Goal: Task Accomplishment & Management: Manage account settings

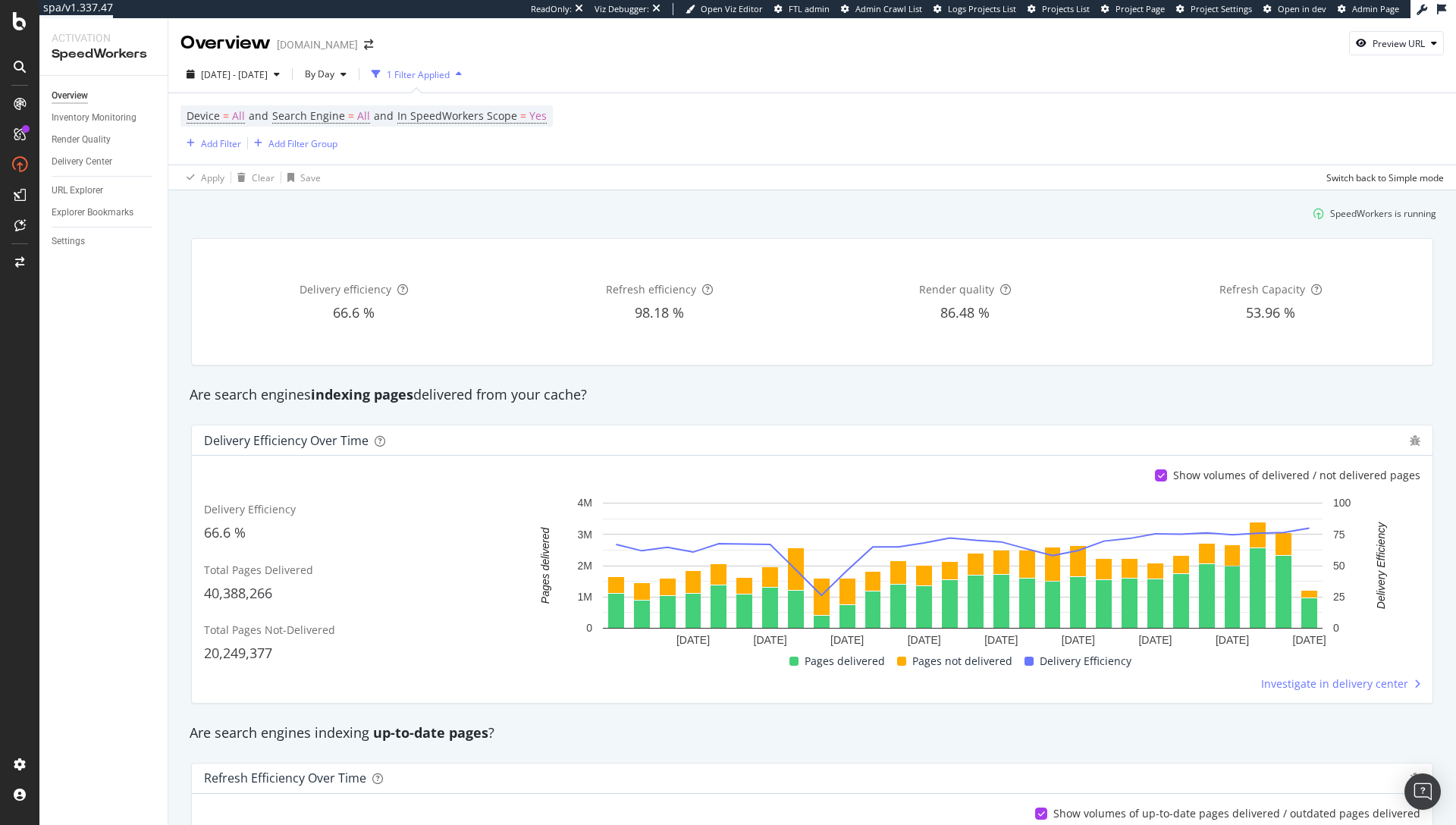
click at [618, 169] on div "Apply Clear Save Switch back to Simple mode" at bounding box center [812, 177] width 1288 height 25
click at [60, 235] on div "Settings" at bounding box center [67, 242] width 33 height 16
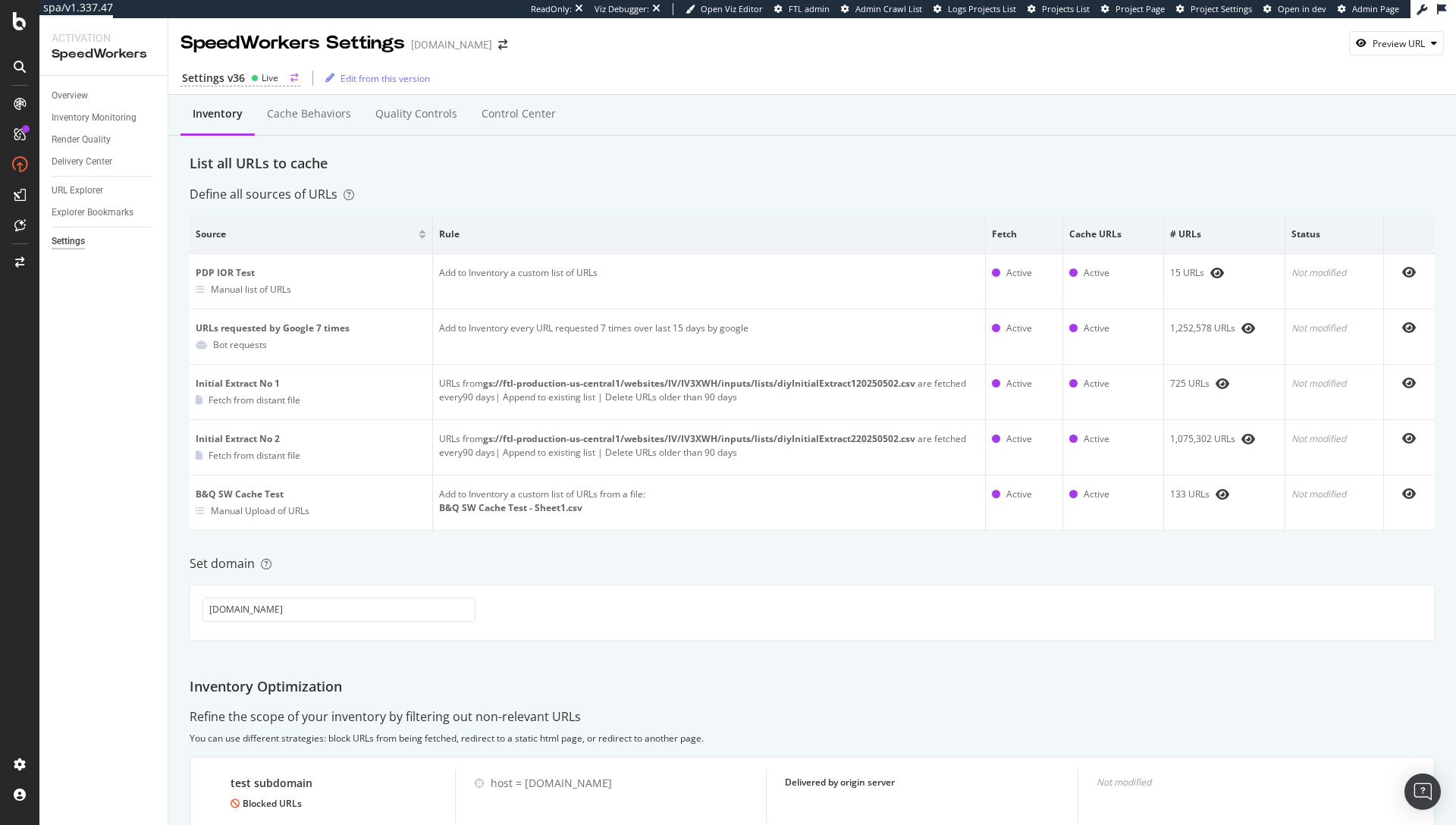
click at [229, 73] on div "Settings v36" at bounding box center [213, 77] width 63 height 15
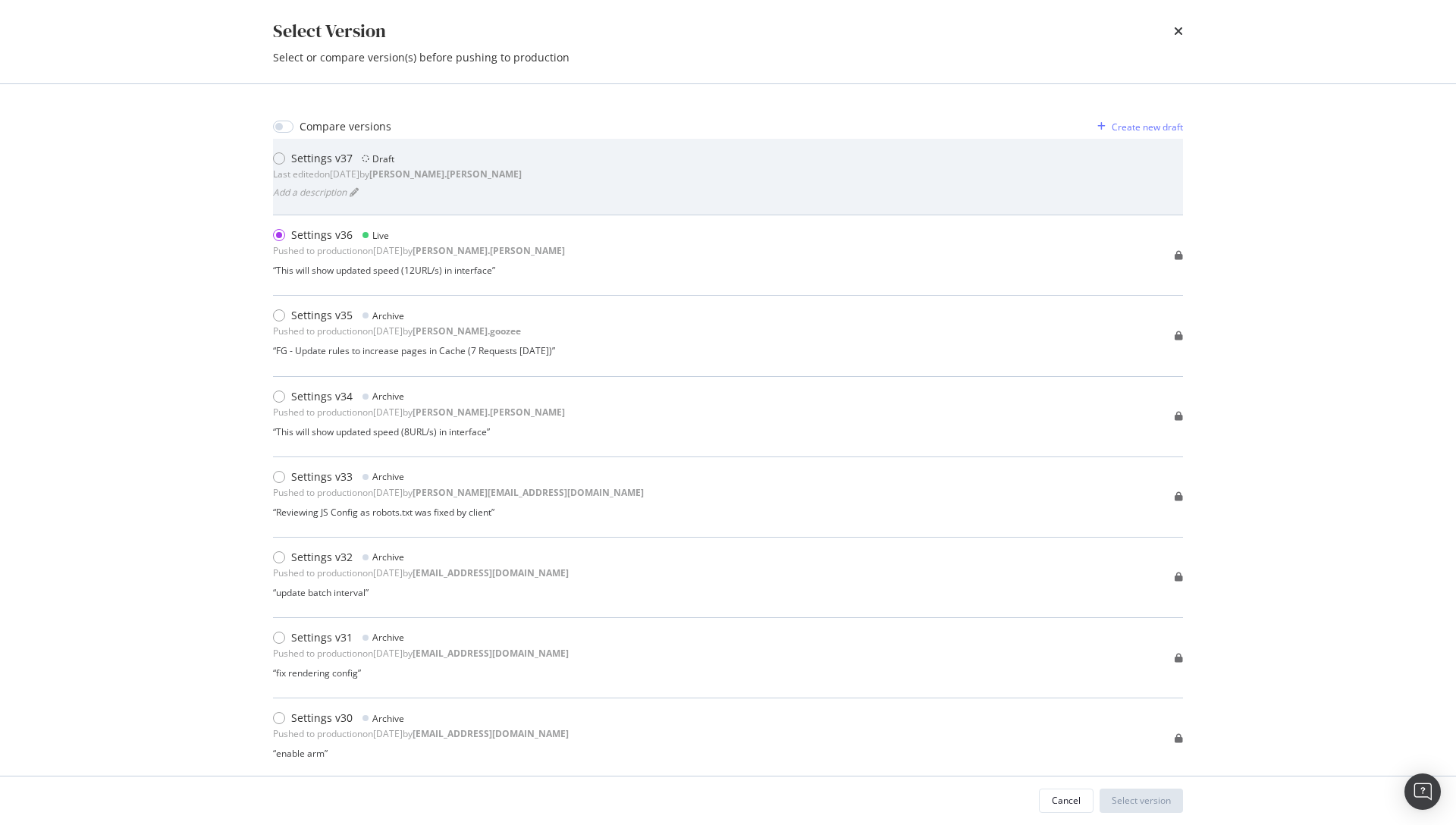
click at [486, 173] on div "Settings v37 Draft Last edited on 2025 Sep 22nd by jason.weddle Add a descripti…" at bounding box center [727, 176] width 910 height 51
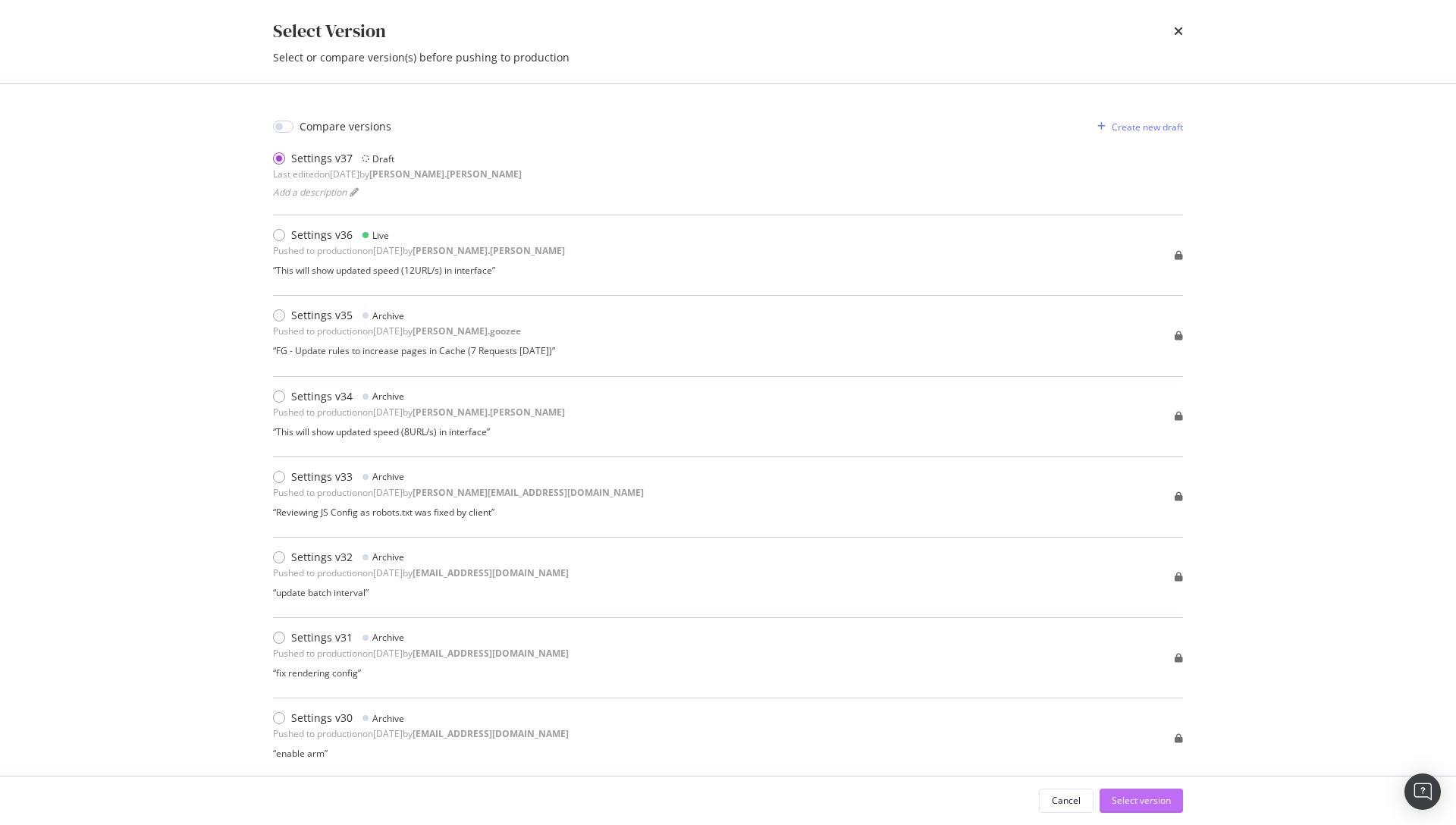
click at [1142, 801] on div "Select version" at bounding box center [1141, 800] width 59 height 13
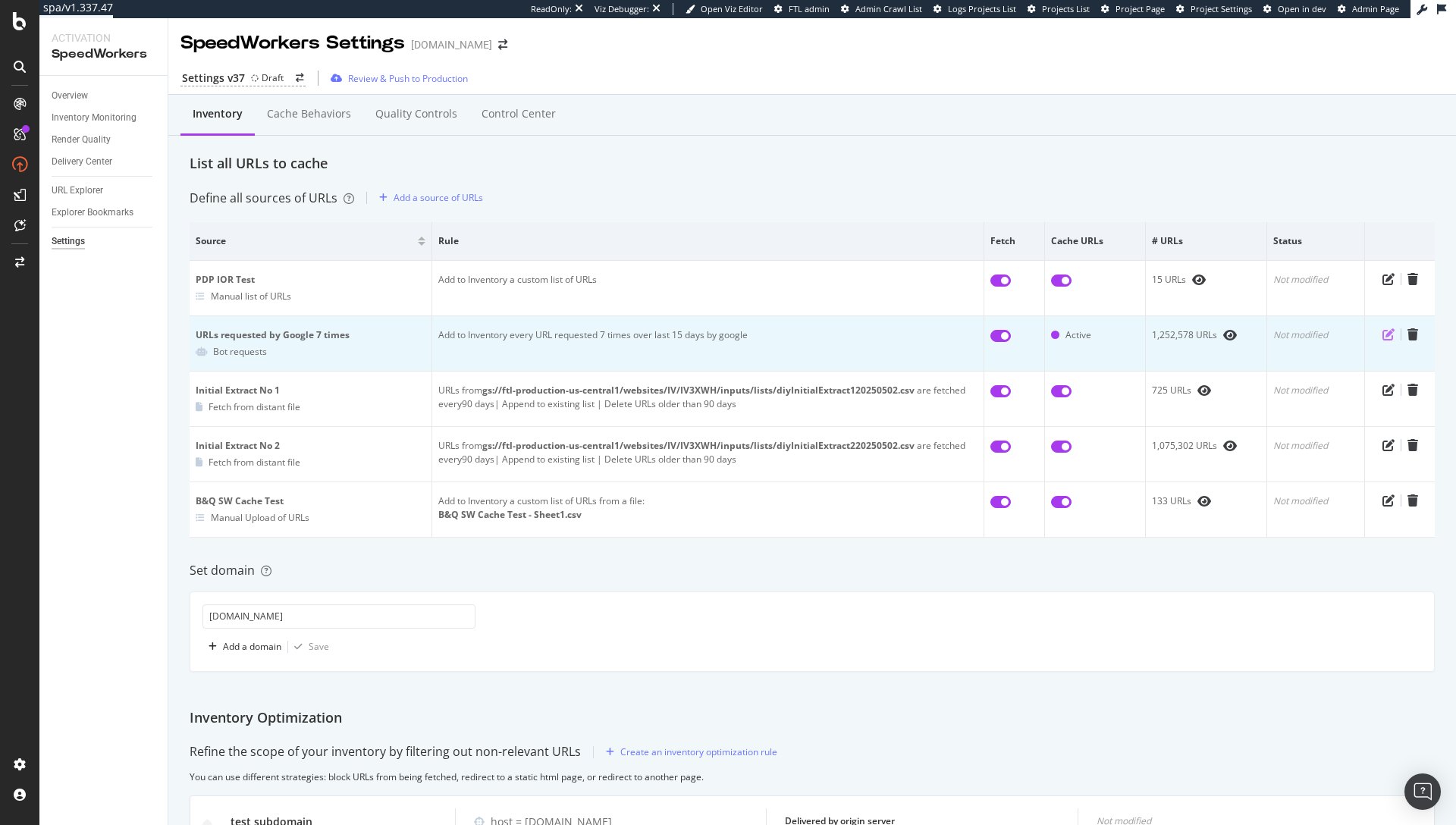
click at [1382, 335] on icon "pen-to-square" at bounding box center [1388, 334] width 12 height 12
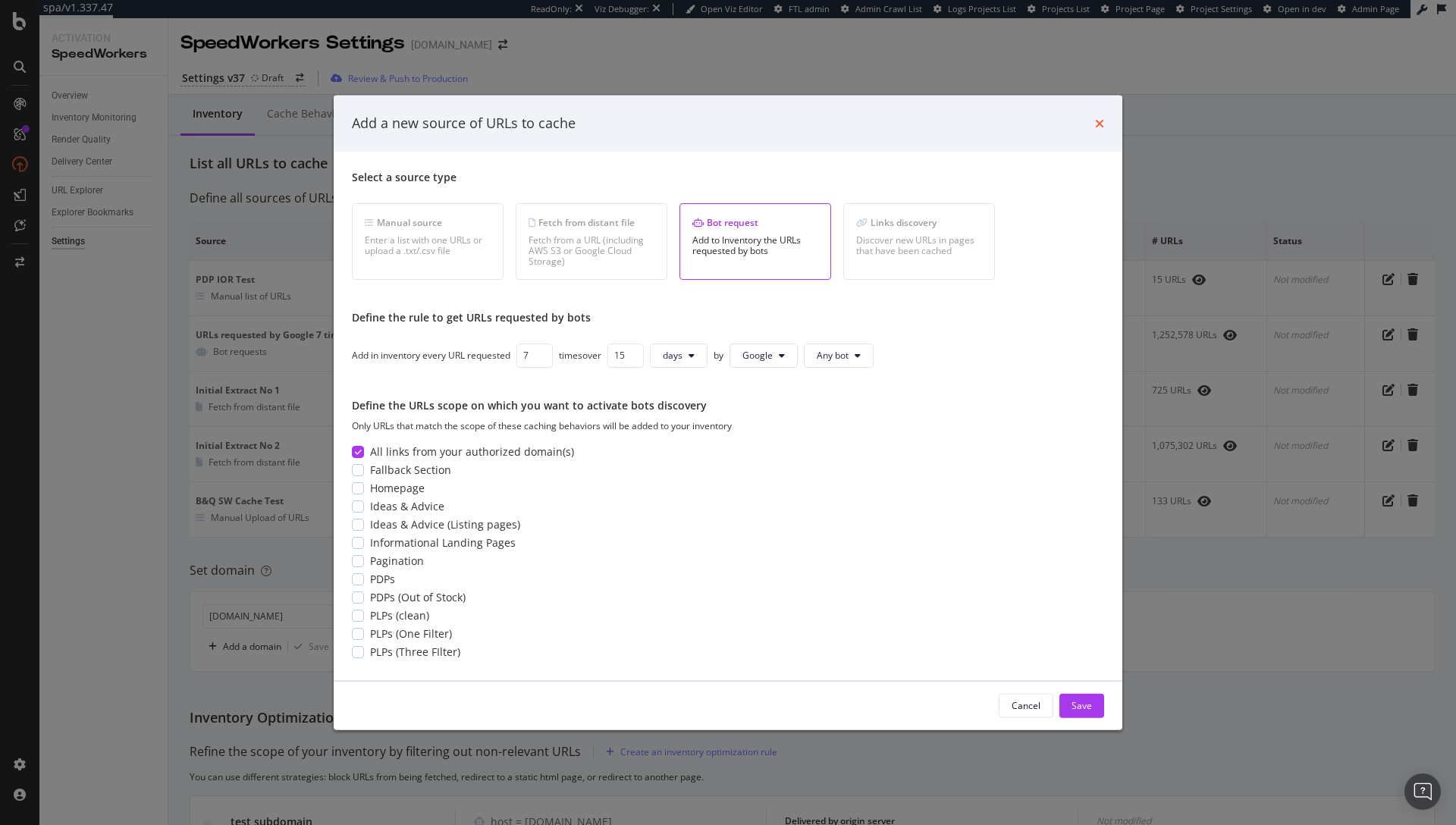
click at [1096, 126] on icon "times" at bounding box center [1100, 122] width 9 height 12
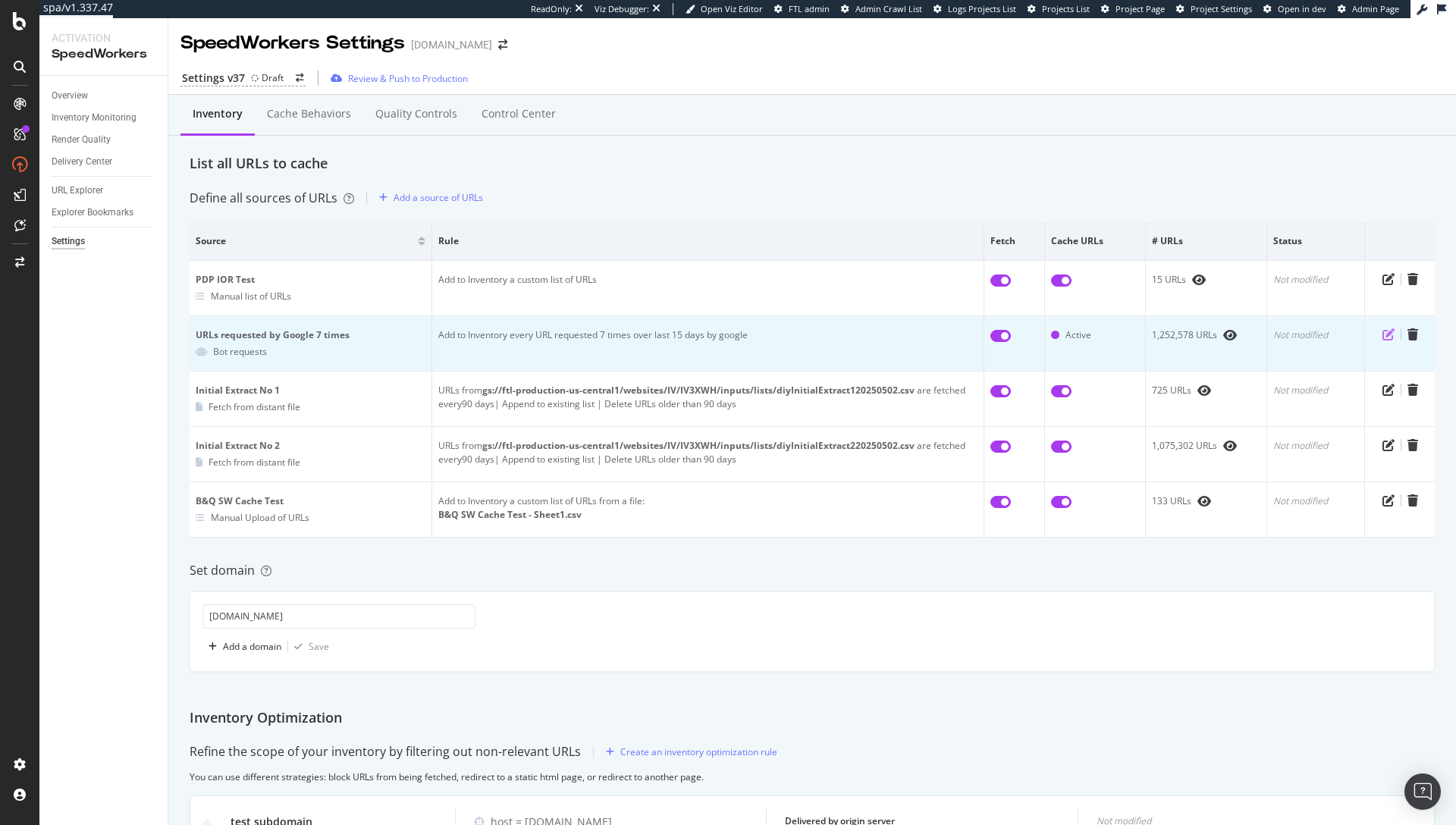
click at [1382, 330] on icon "pen-to-square" at bounding box center [1388, 334] width 12 height 12
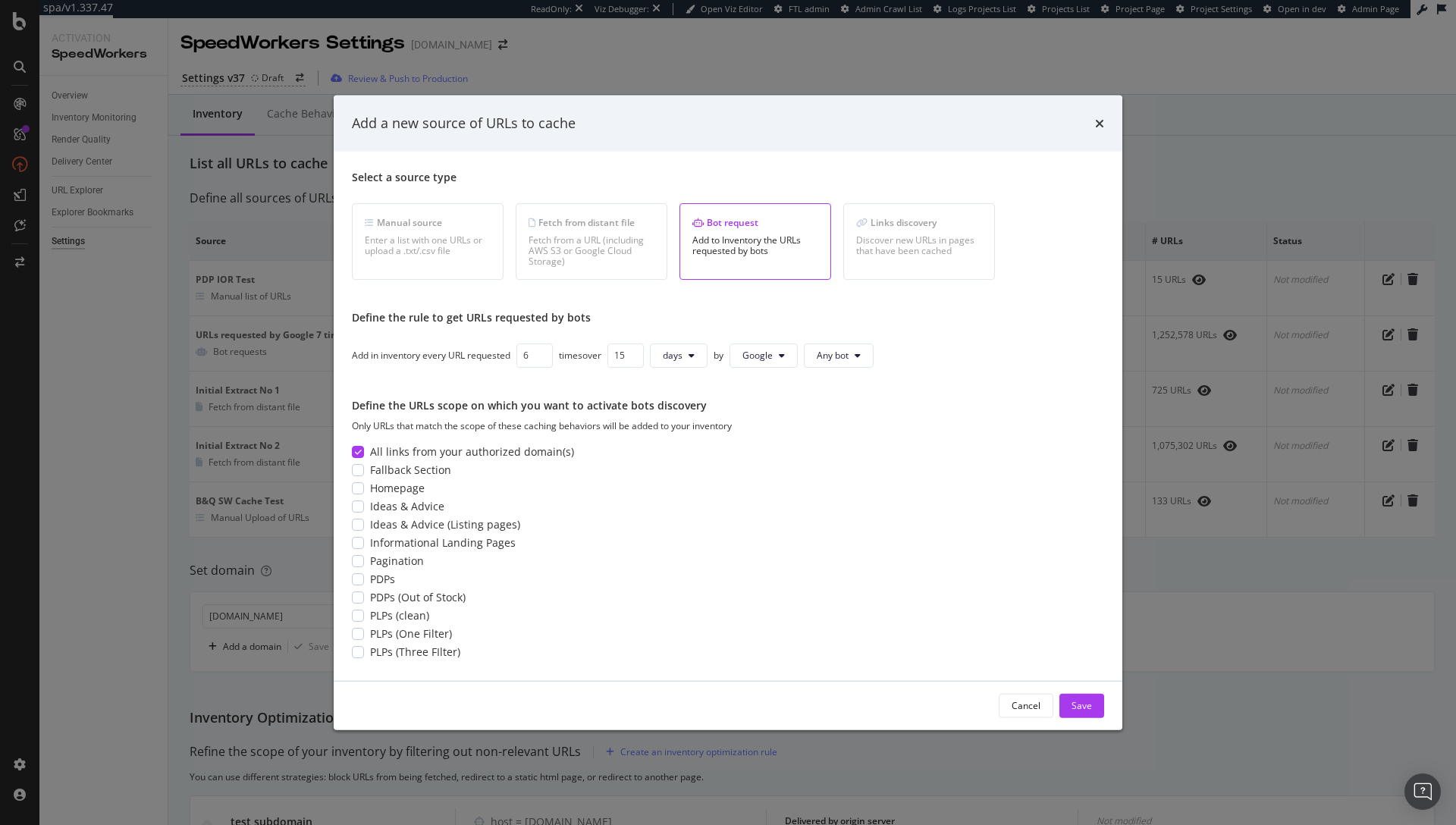
click at [541, 359] on input "6" at bounding box center [535, 354] width 36 height 24
type input "5"
click at [541, 359] on input "5" at bounding box center [535, 354] width 36 height 24
click at [1088, 711] on div "Save" at bounding box center [1082, 705] width 21 height 13
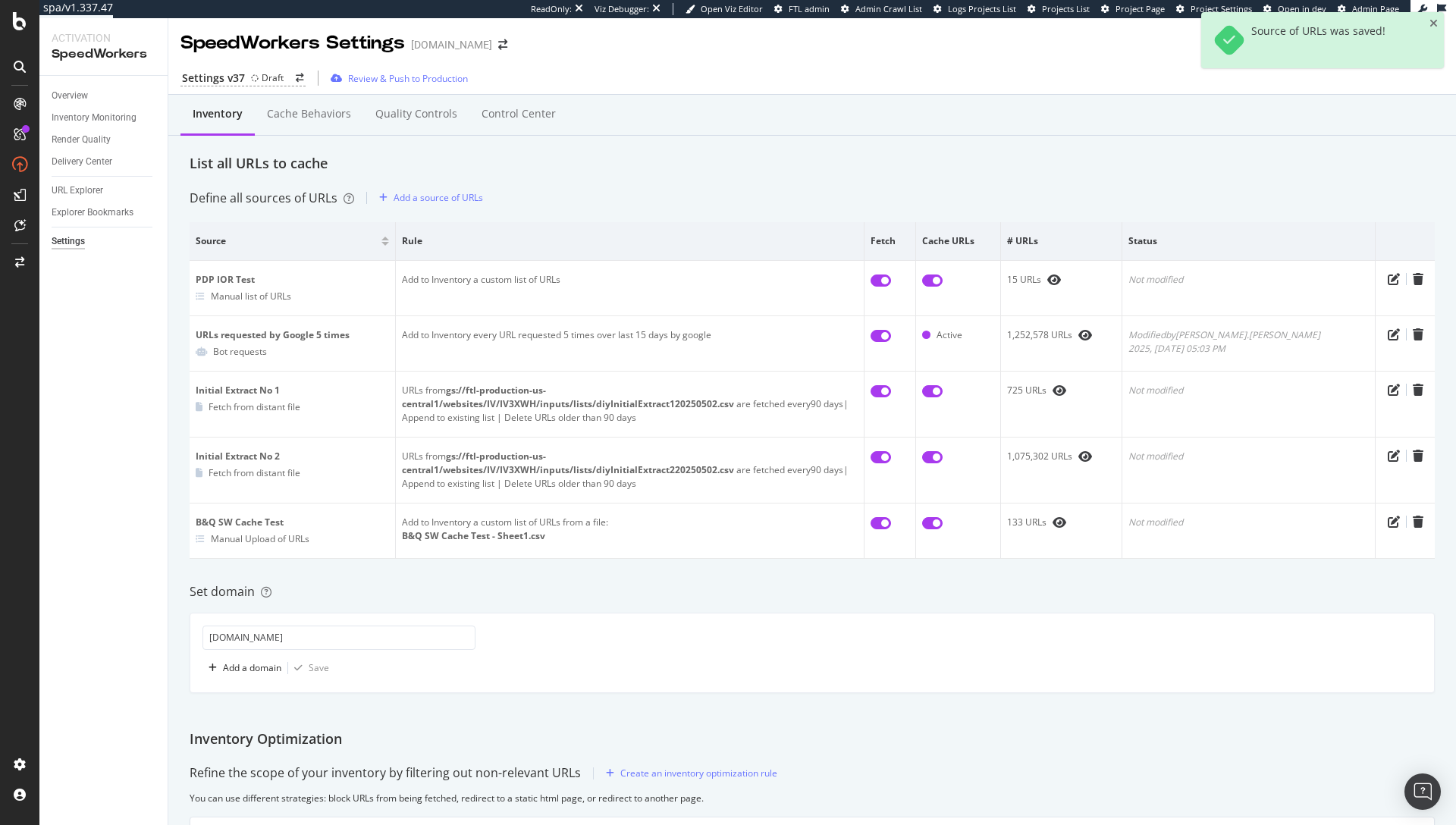
click at [840, 139] on div "Inventory Cache behaviors Quality Controls Control Center" at bounding box center [813, 130] width 1245 height 49
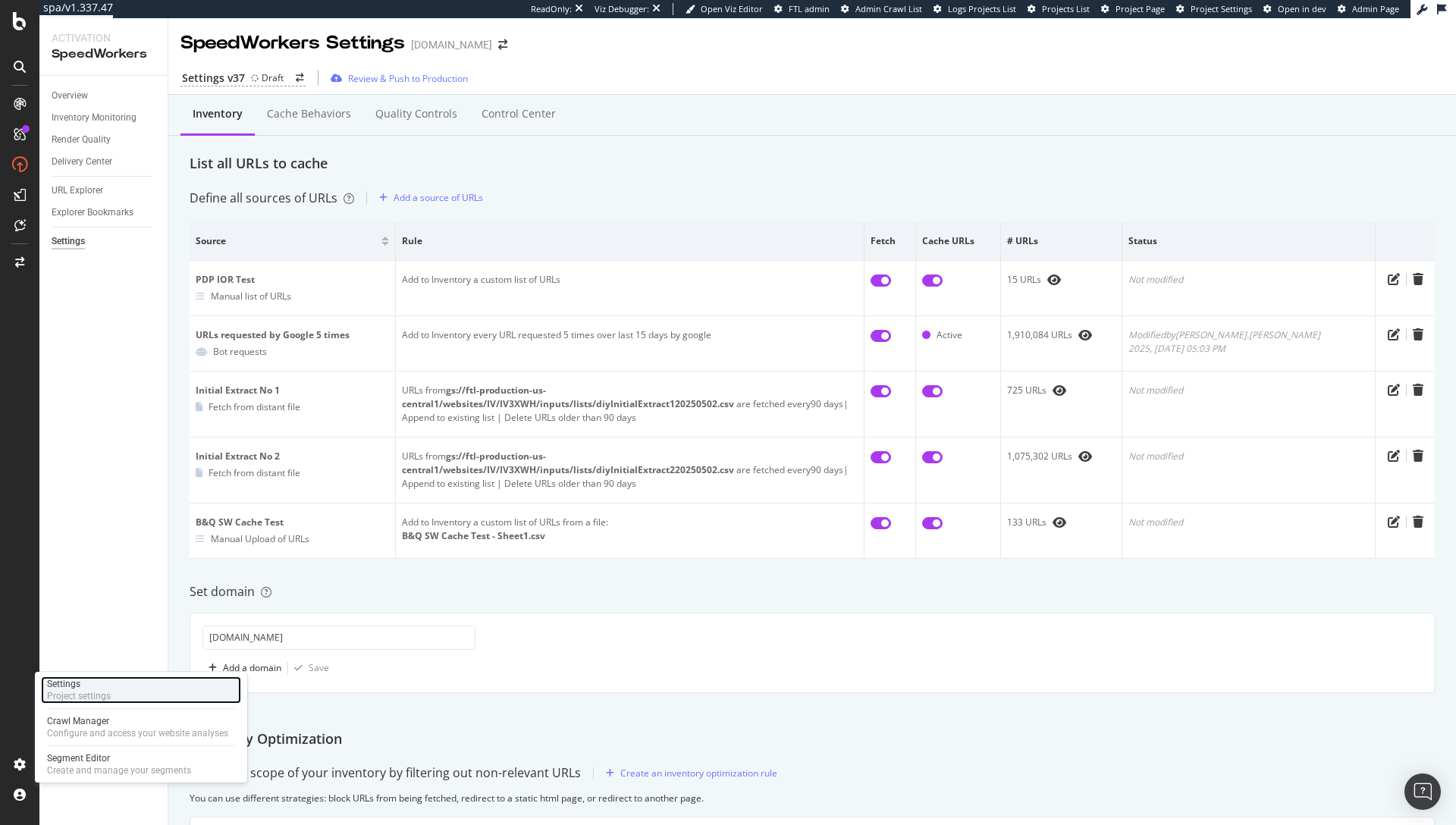
click at [65, 686] on div "Settings" at bounding box center [78, 683] width 64 height 12
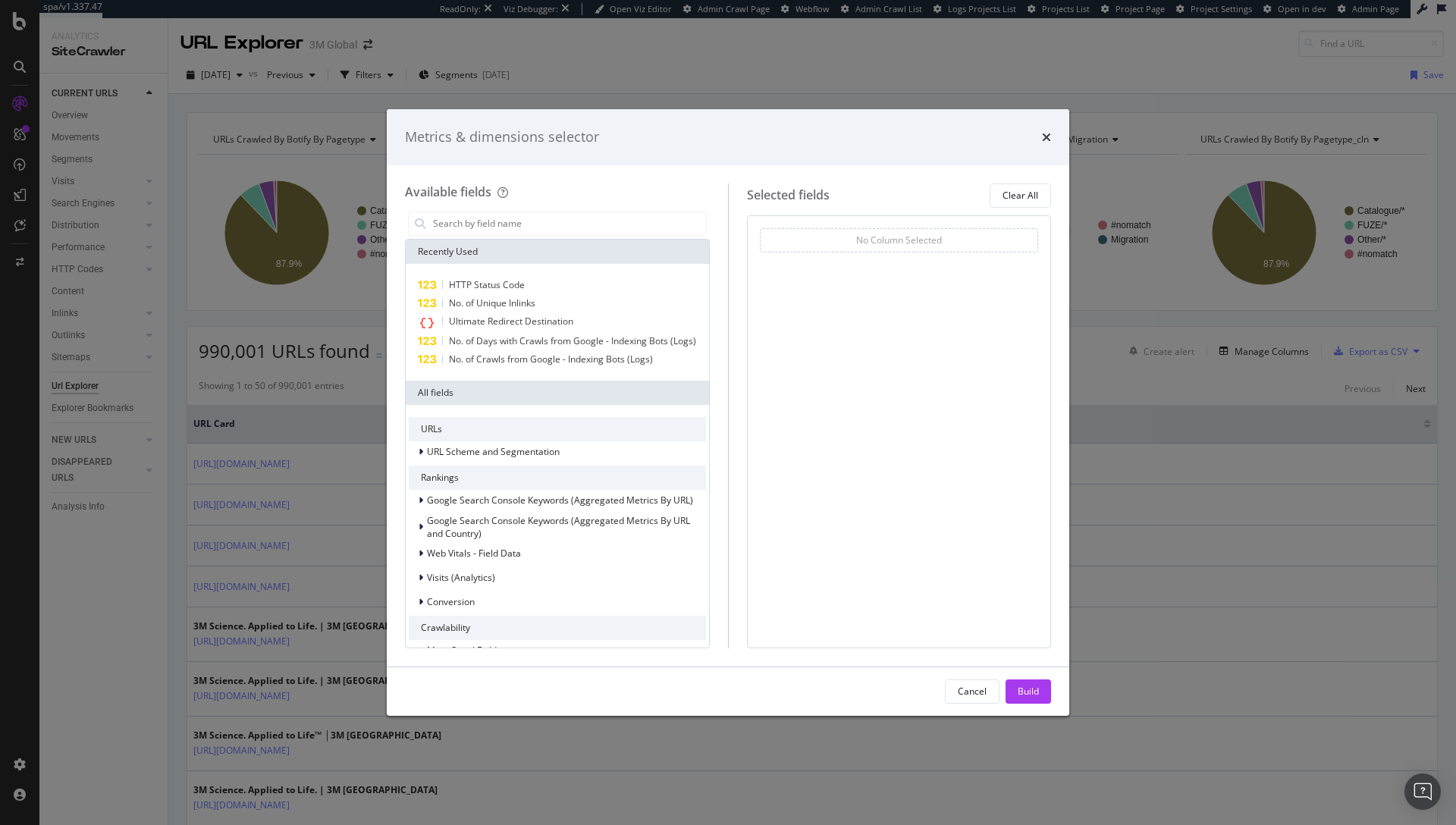
scroll to position [709, 0]
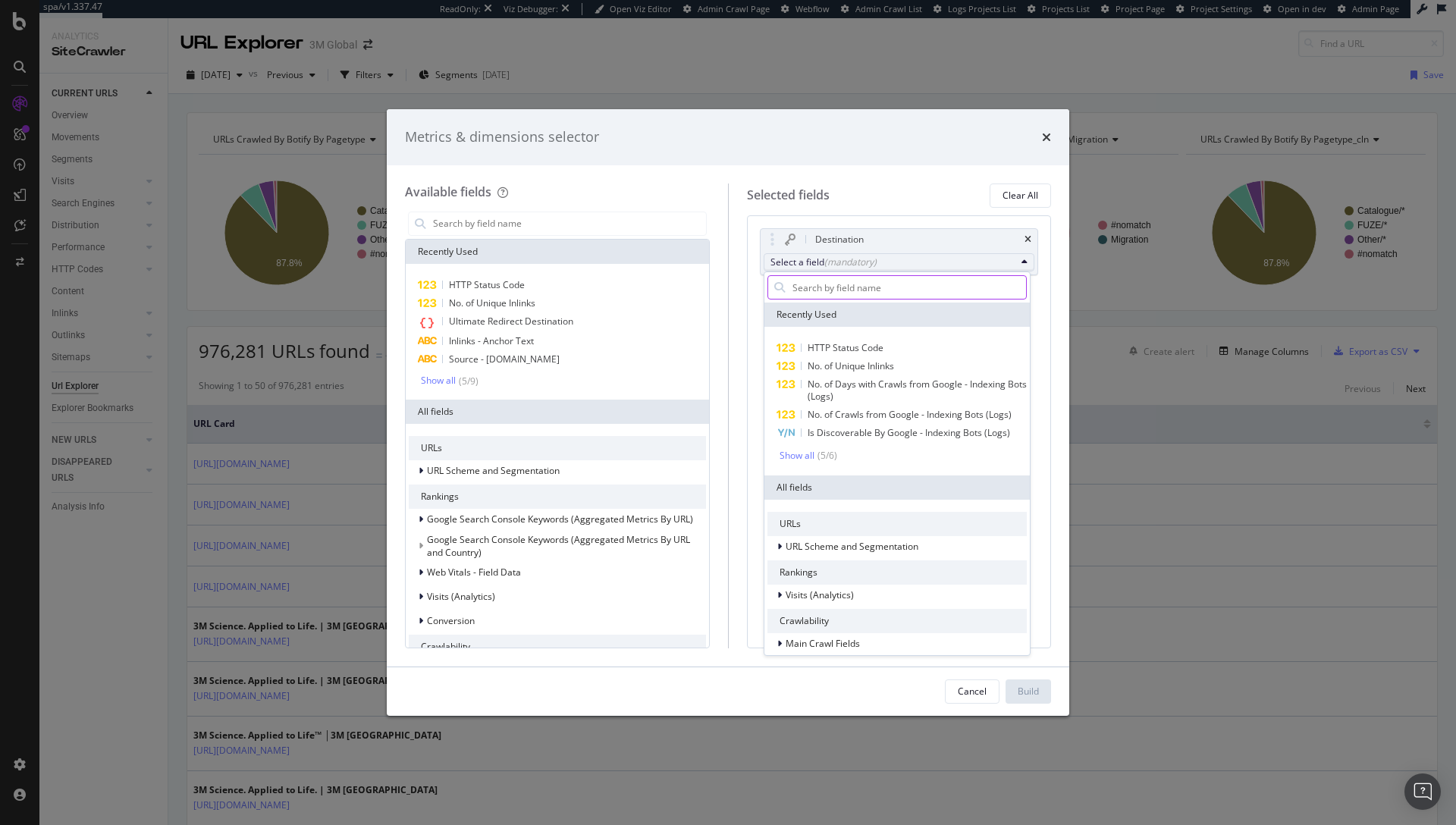
scroll to position [491, 0]
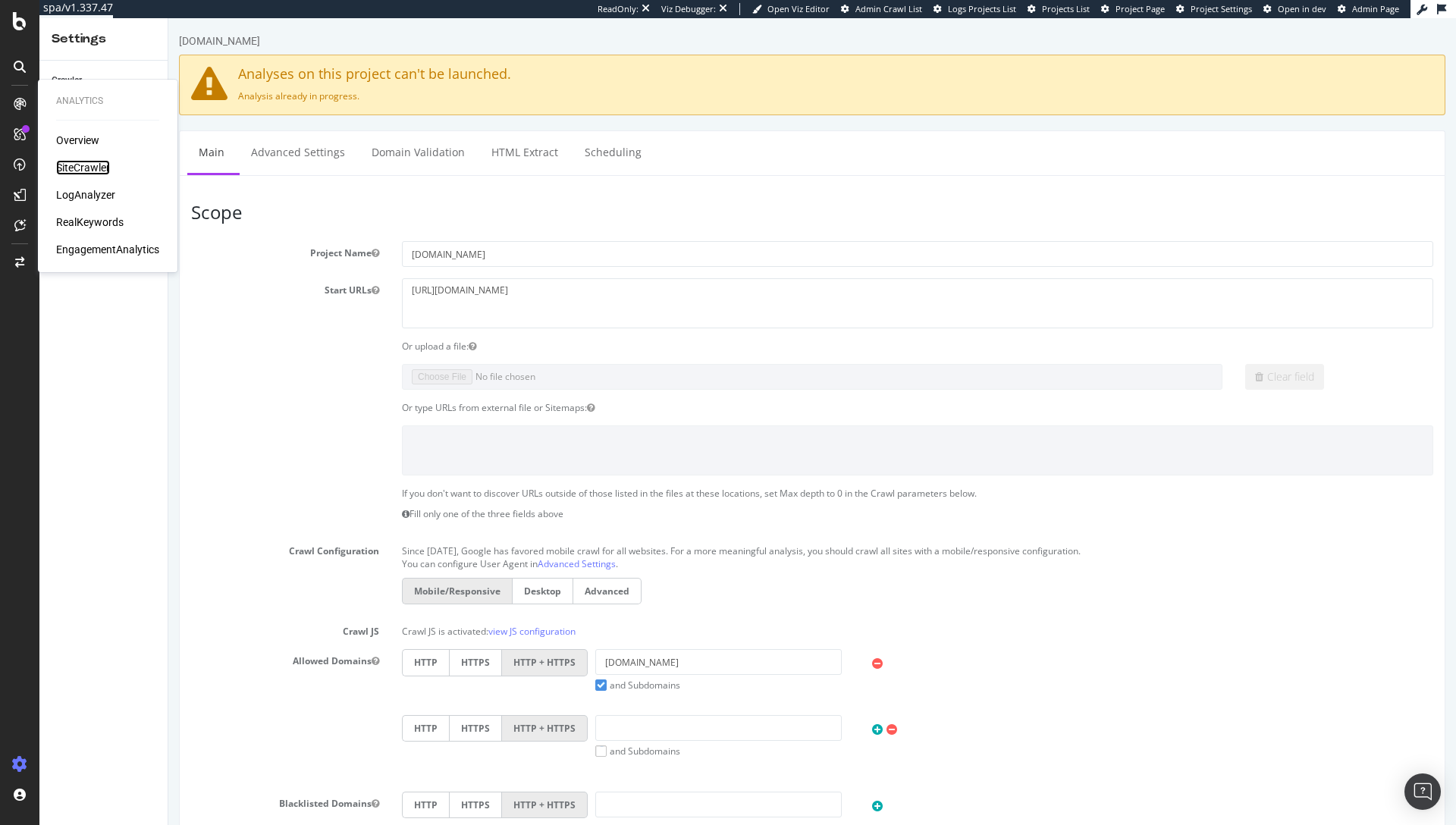
click at [85, 174] on div "SiteCrawler" at bounding box center [83, 167] width 54 height 15
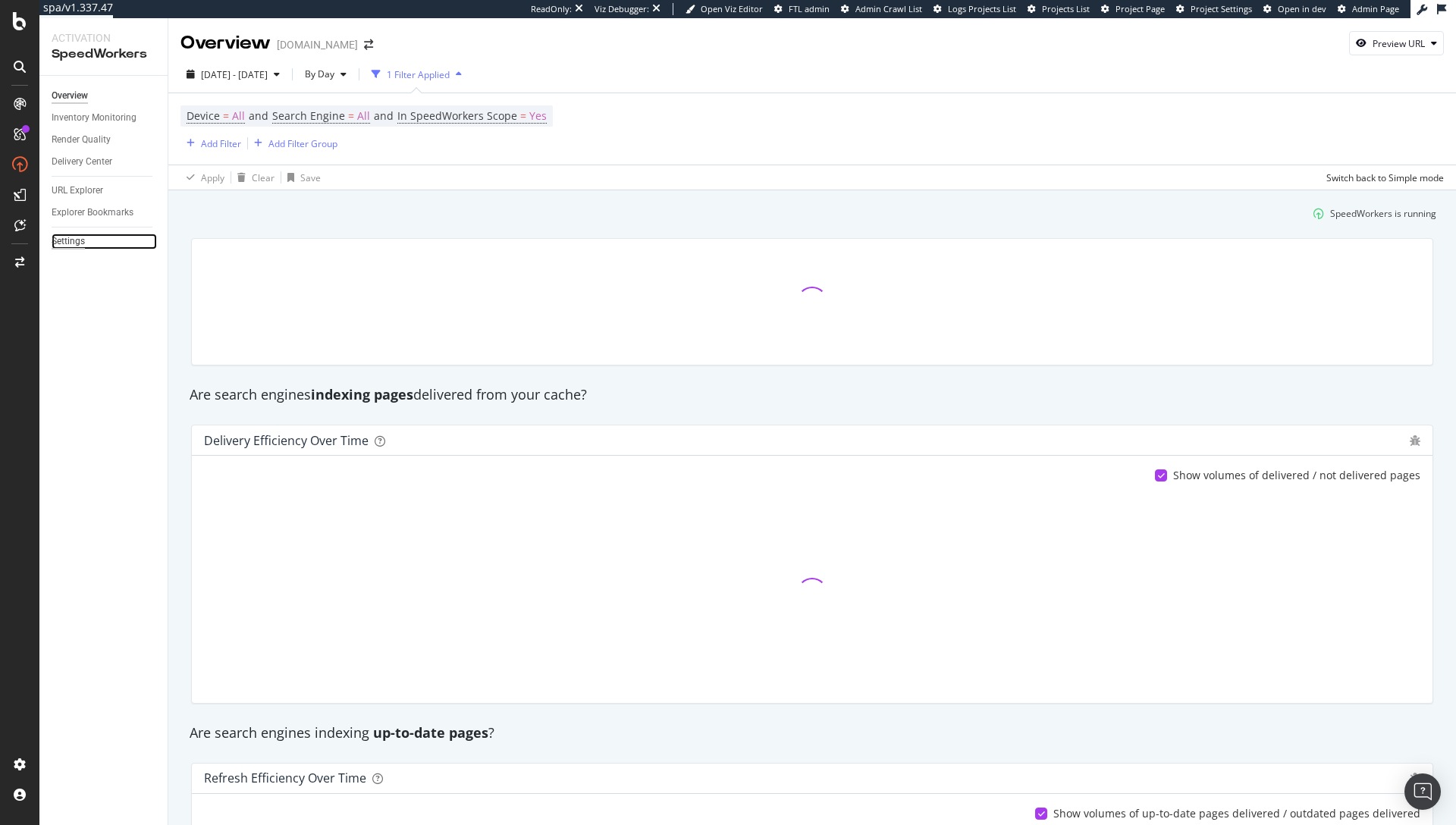
click at [68, 235] on div "Settings" at bounding box center [67, 242] width 33 height 16
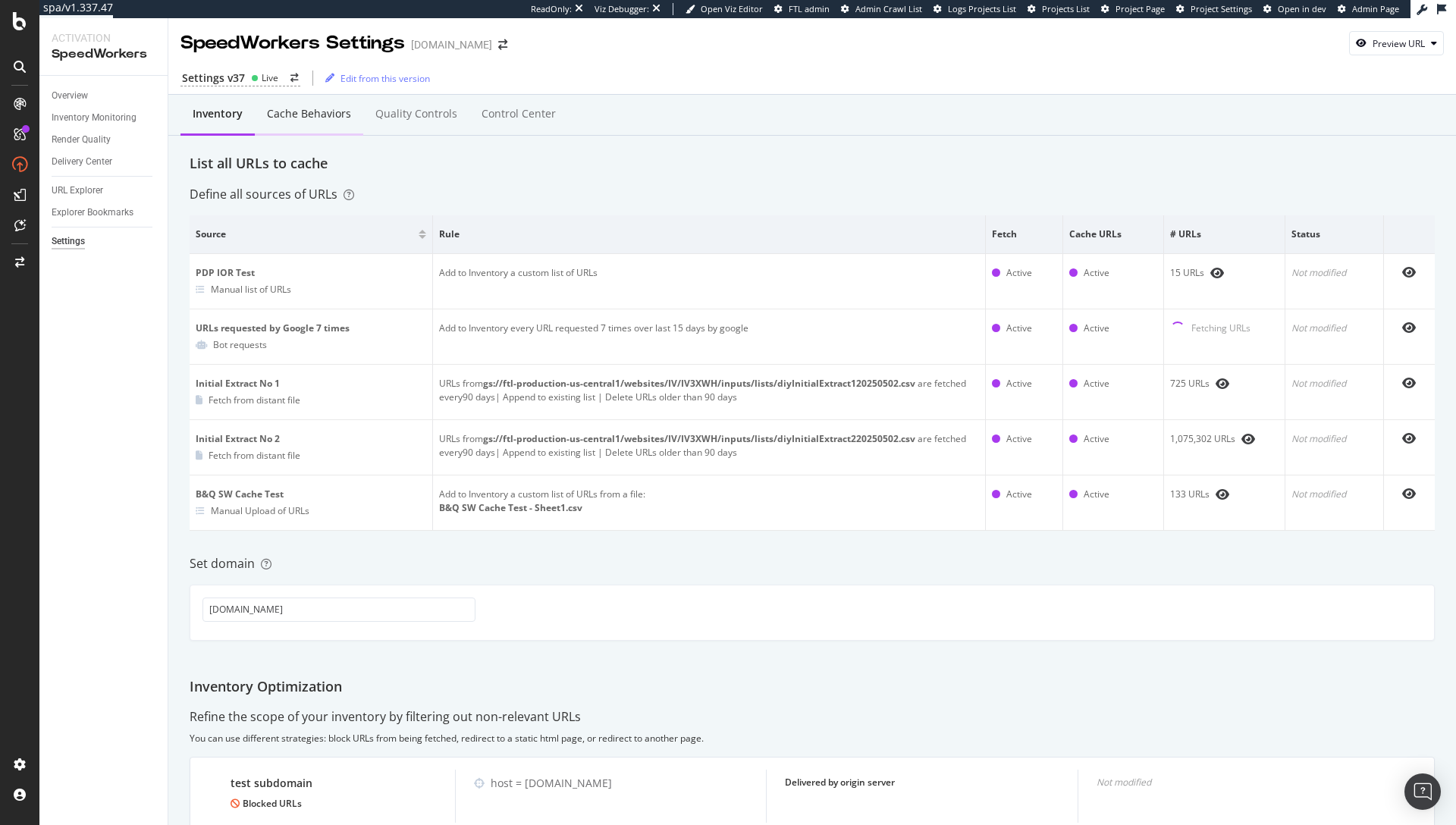
click at [305, 113] on div "Cache behaviors" at bounding box center [310, 113] width 85 height 15
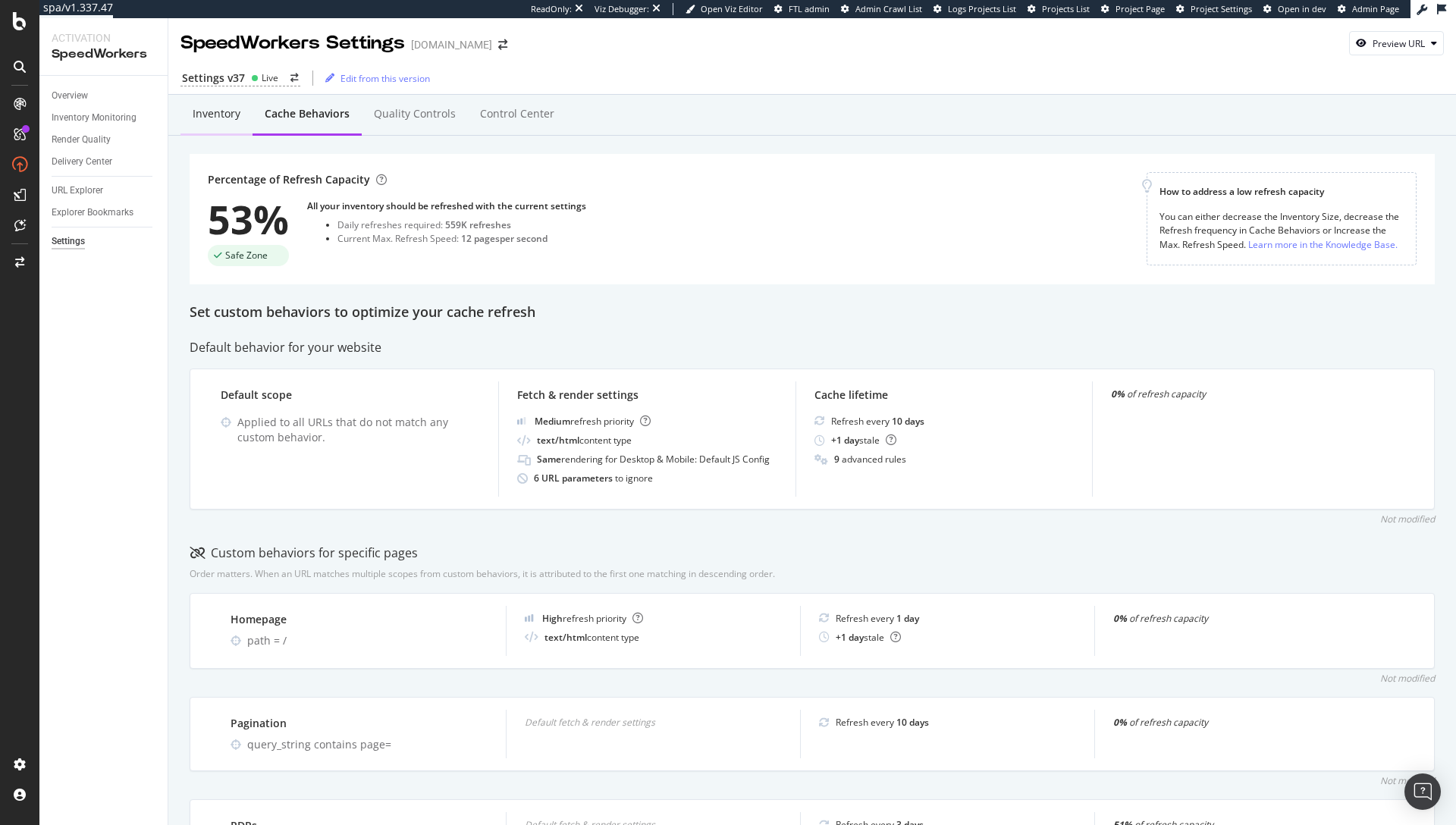
click at [219, 117] on div "Inventory" at bounding box center [216, 113] width 48 height 15
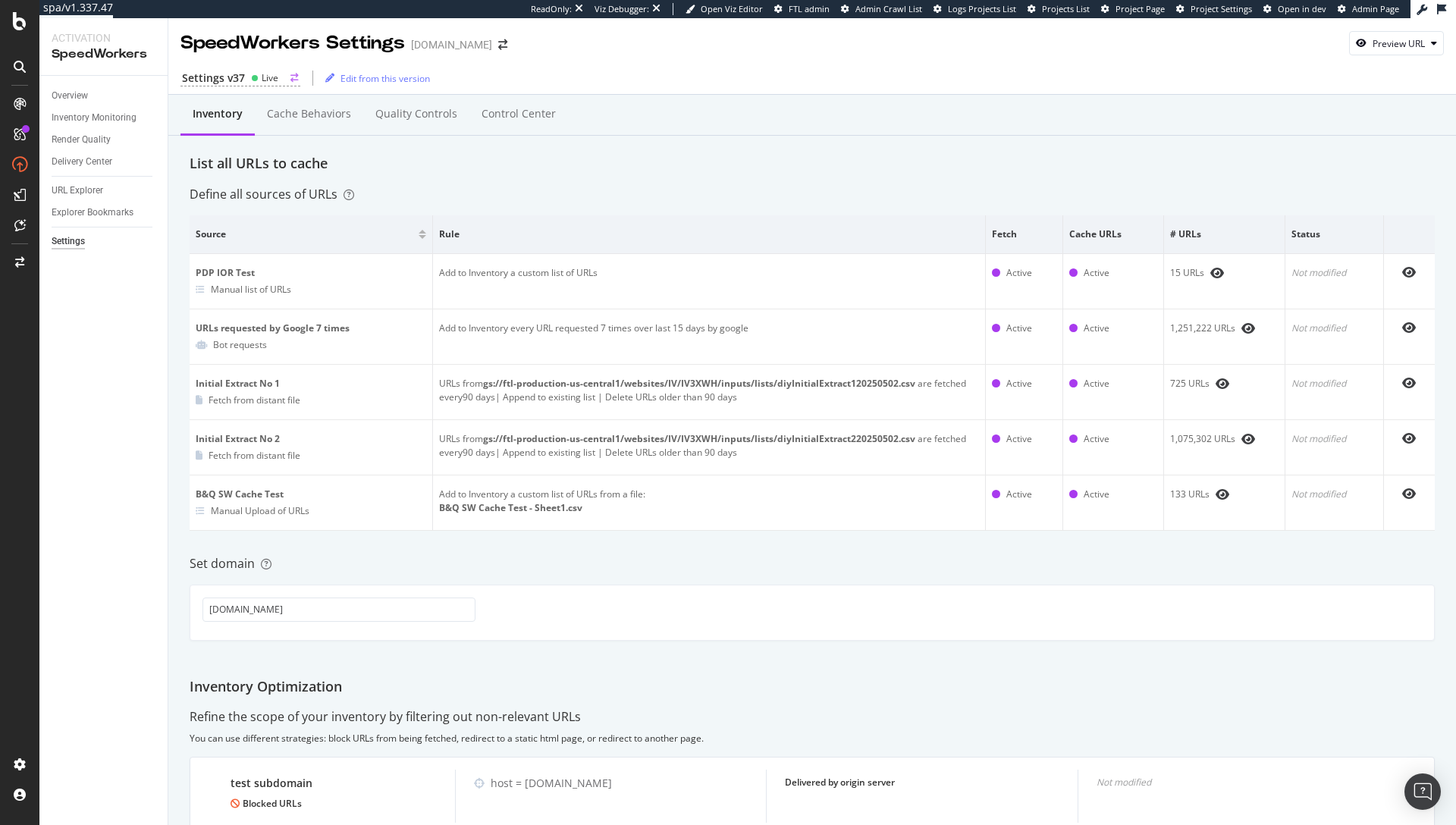
click at [262, 79] on div "Live" at bounding box center [270, 77] width 17 height 13
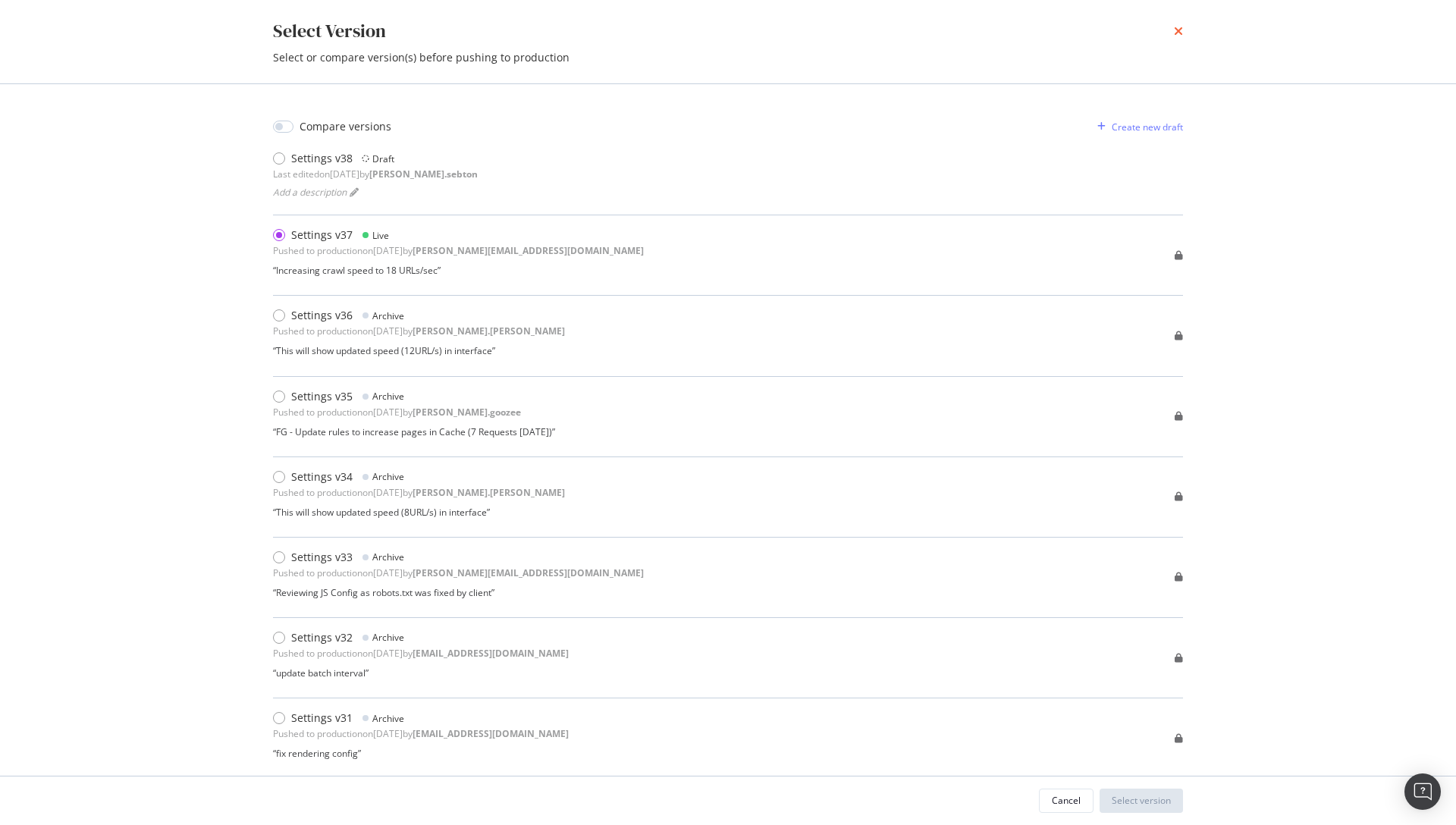
click at [1174, 30] on icon "times" at bounding box center [1178, 31] width 9 height 12
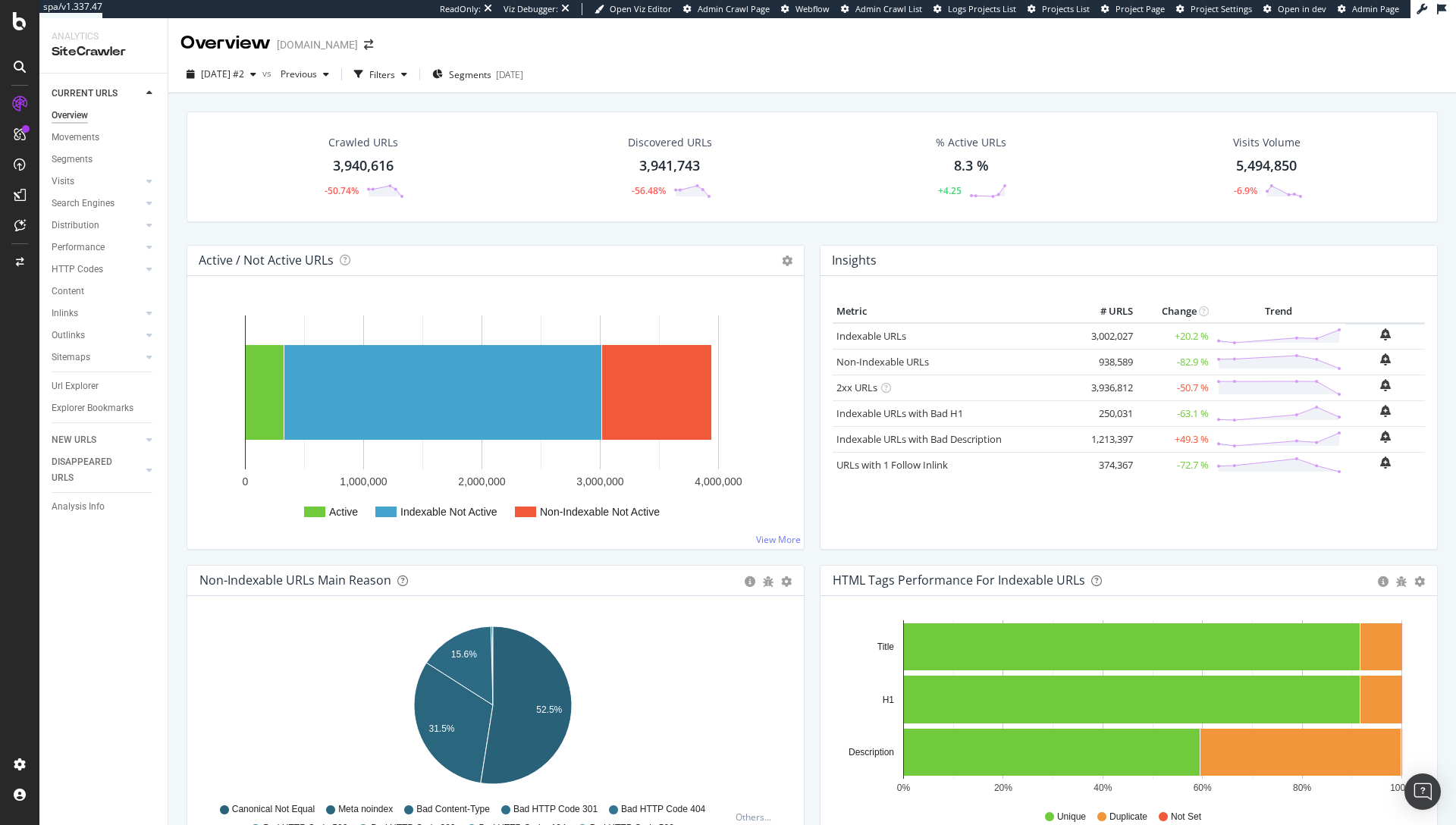
click at [103, 549] on div "CURRENT URLS Overview Movements Segments Visits Analysis Orphan URLs Search Eng…" at bounding box center [103, 449] width 128 height 751
click at [79, 728] on div "Configure and access your website analyses" at bounding box center [137, 732] width 181 height 12
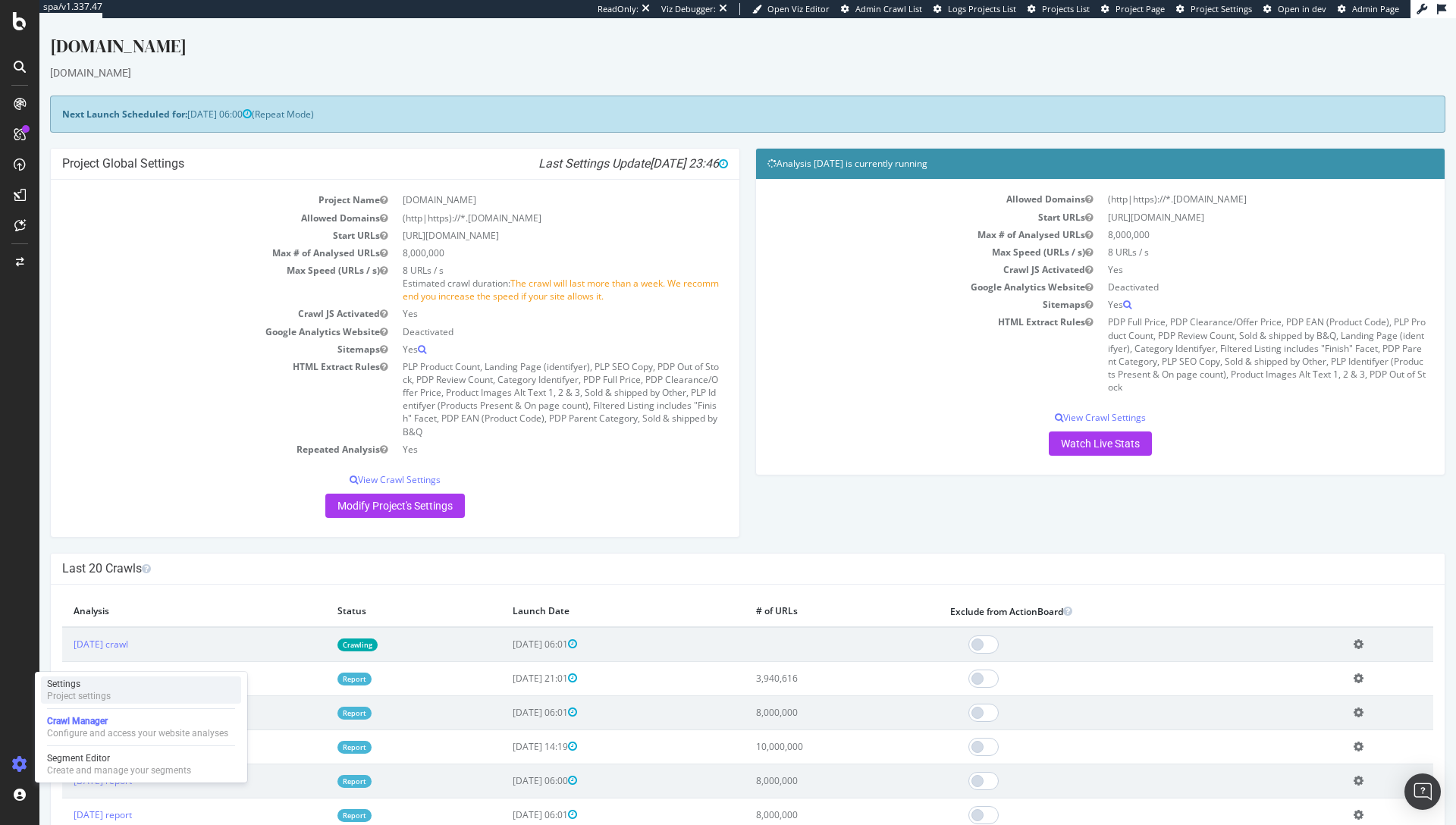
click at [85, 690] on div "Project settings" at bounding box center [78, 695] width 64 height 12
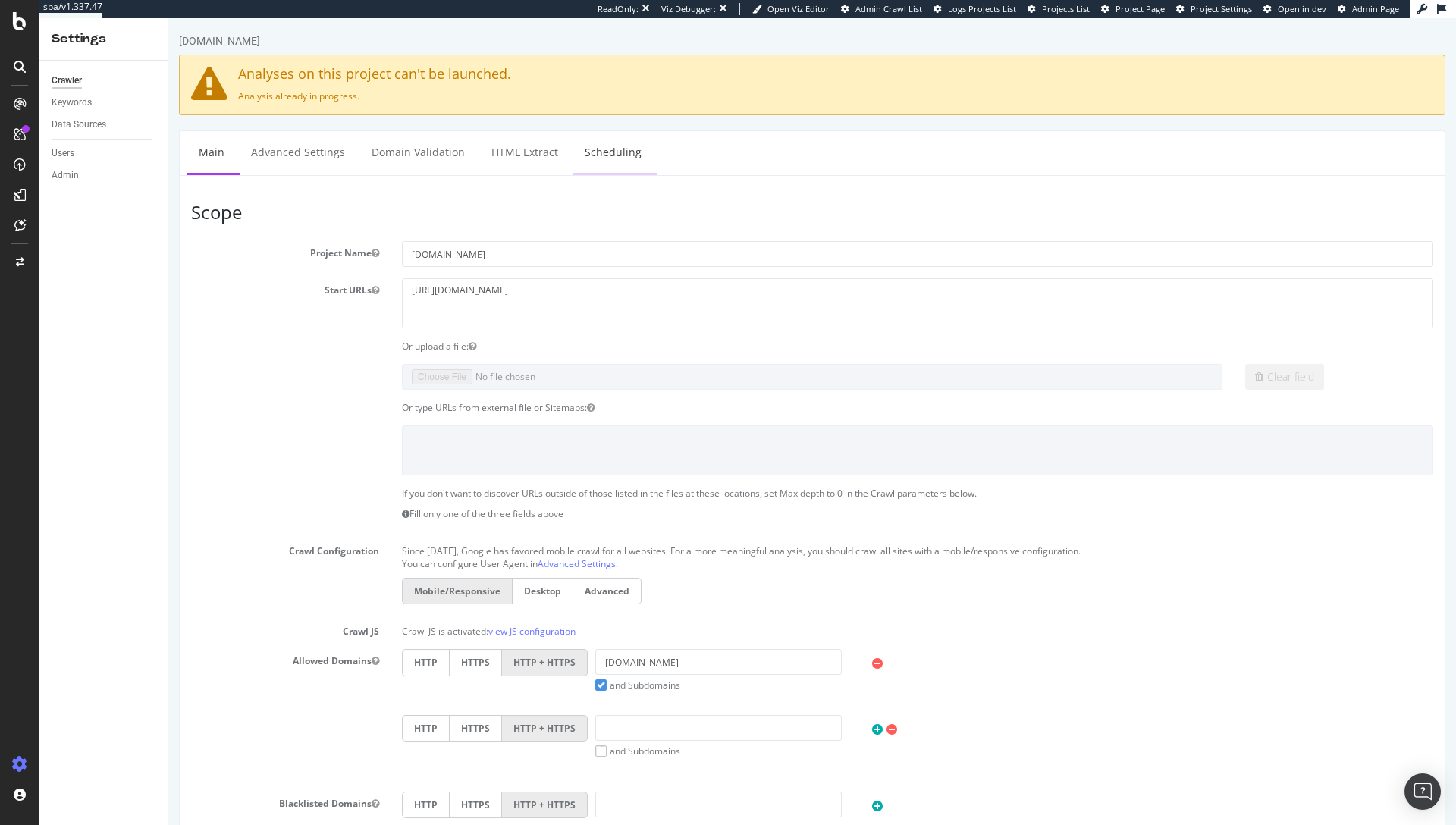
click at [591, 144] on link "Scheduling" at bounding box center [613, 152] width 79 height 41
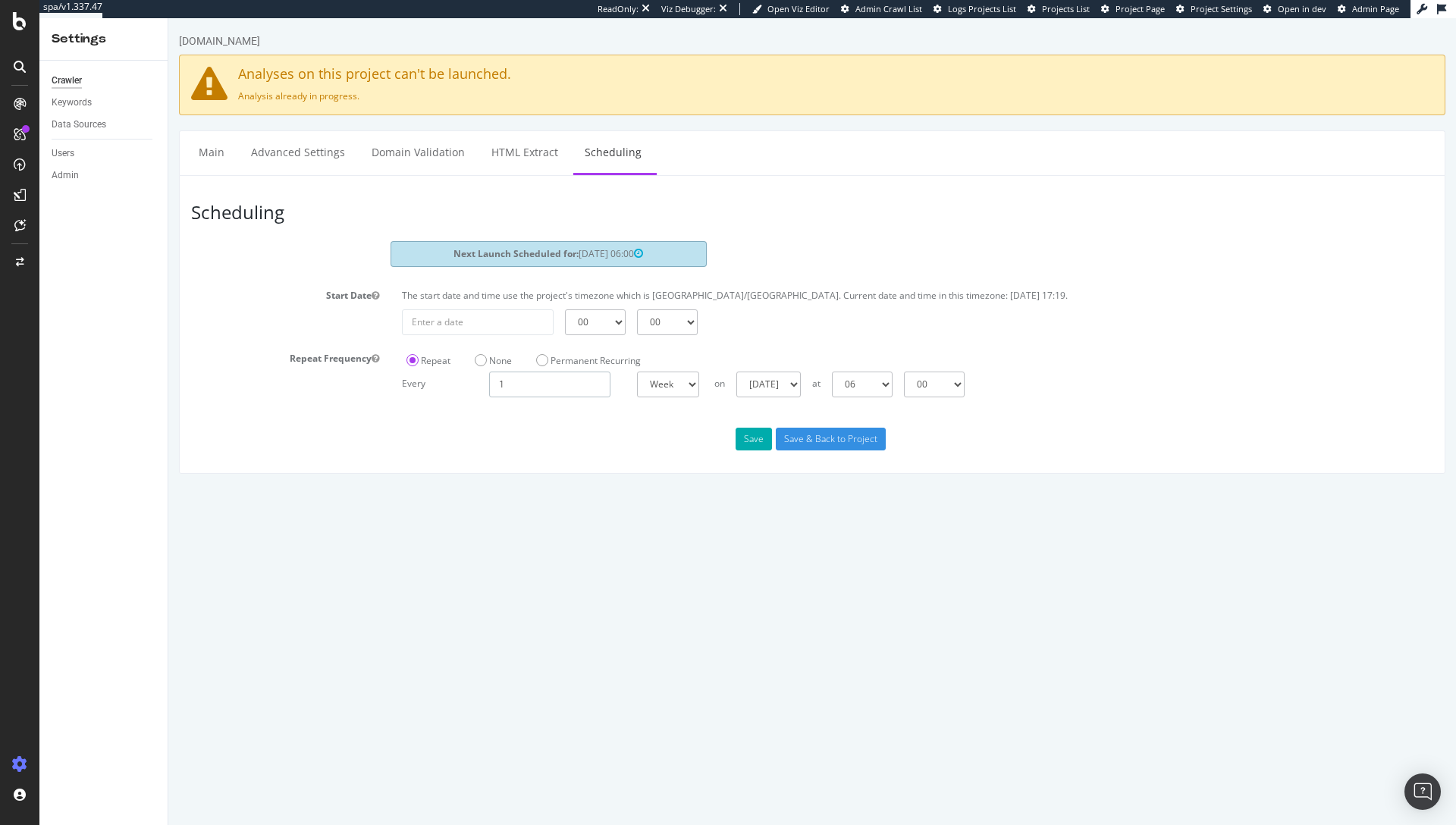
click at [557, 386] on input "1" at bounding box center [550, 384] width 121 height 26
drag, startPoint x: 549, startPoint y: 385, endPoint x: 493, endPoint y: 388, distance: 56.1
click at [494, 388] on input "1" at bounding box center [550, 384] width 121 height 26
click at [493, 388] on input "1" at bounding box center [550, 384] width 121 height 26
click at [666, 385] on select "Day Week Month" at bounding box center [668, 384] width 62 height 26
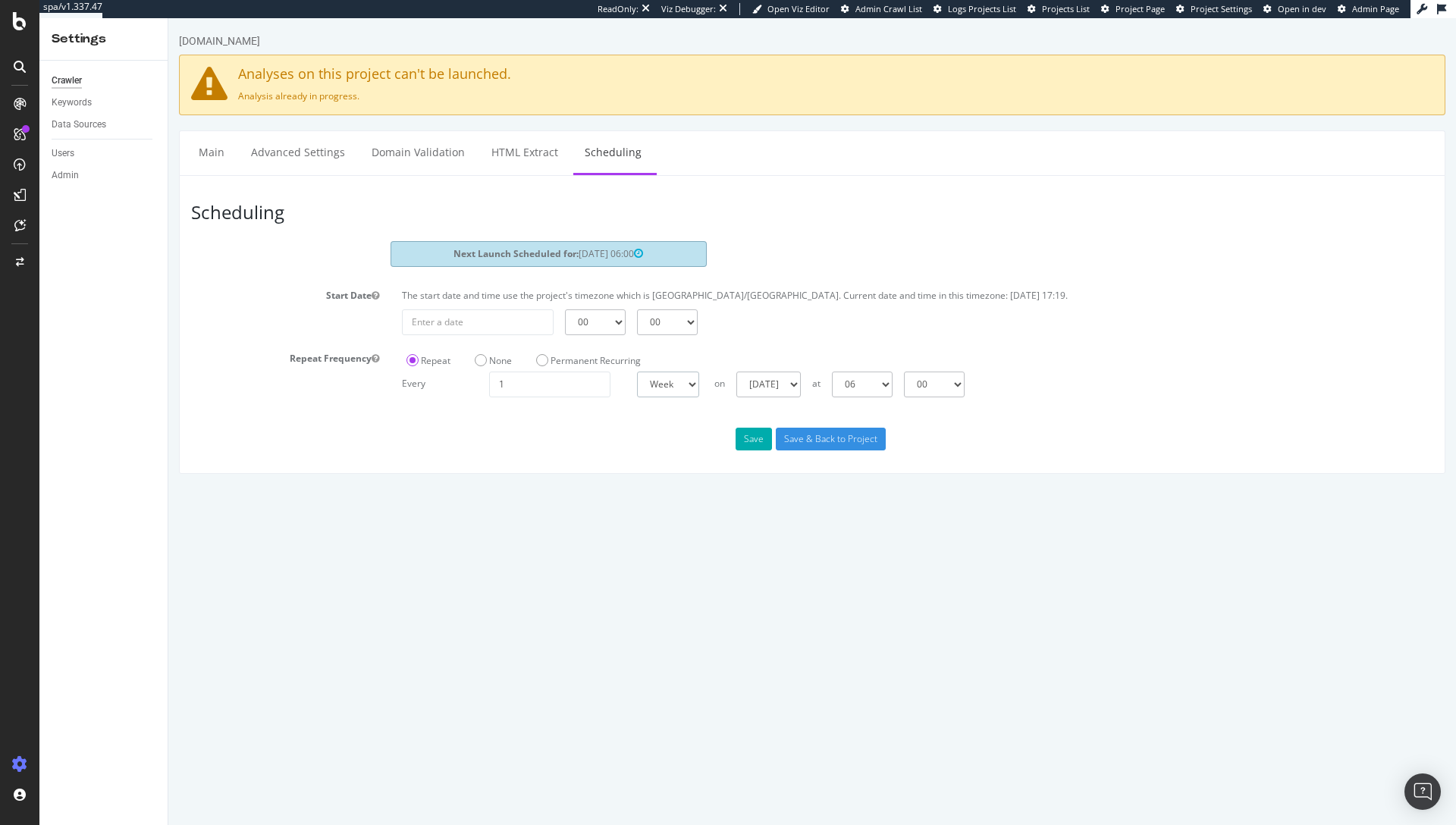
select select "4"
click at [637, 372] on select "Day Week Month" at bounding box center [668, 384] width 62 height 26
click at [877, 386] on select "Day of the month [DATE] of the month [DATE] of the month [DATE] of the month [D…" at bounding box center [839, 384] width 121 height 26
click at [746, 387] on select "First Last" at bounding box center [741, 384] width 53 height 26
click at [850, 375] on select "Day of the month [DATE] of the month [DATE] of the month [DATE] of the month [D…" at bounding box center [839, 384] width 121 height 26
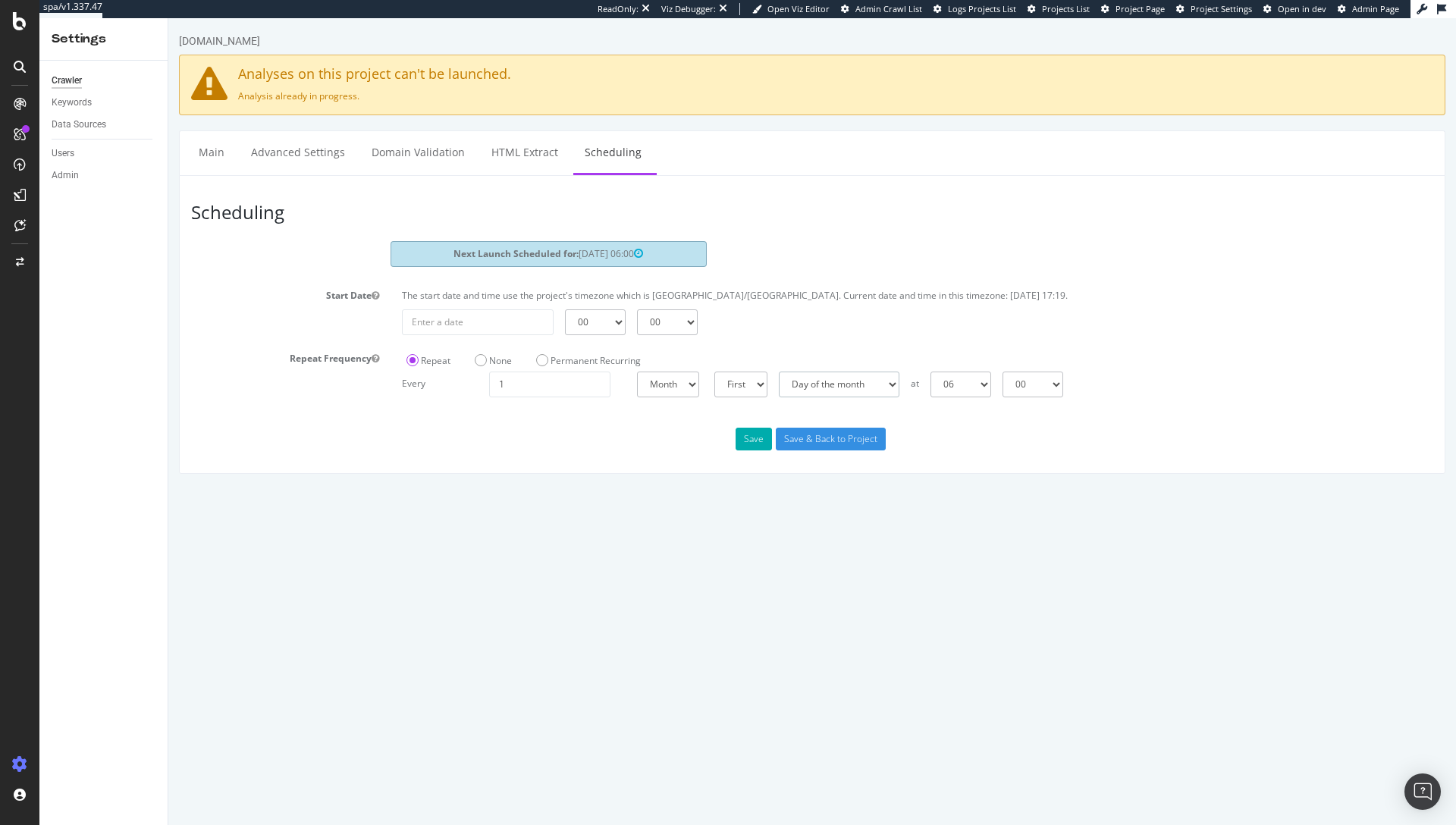
click at [849, 388] on select "Day of the month [DATE] of the month [DATE] of the month [DATE] of the month [D…" at bounding box center [839, 384] width 121 height 26
click at [571, 358] on label "Permanent Recurring" at bounding box center [589, 361] width 104 height 13
click at [168, 18] on input "Permanent Recurring" at bounding box center [168, 18] width 0 height 0
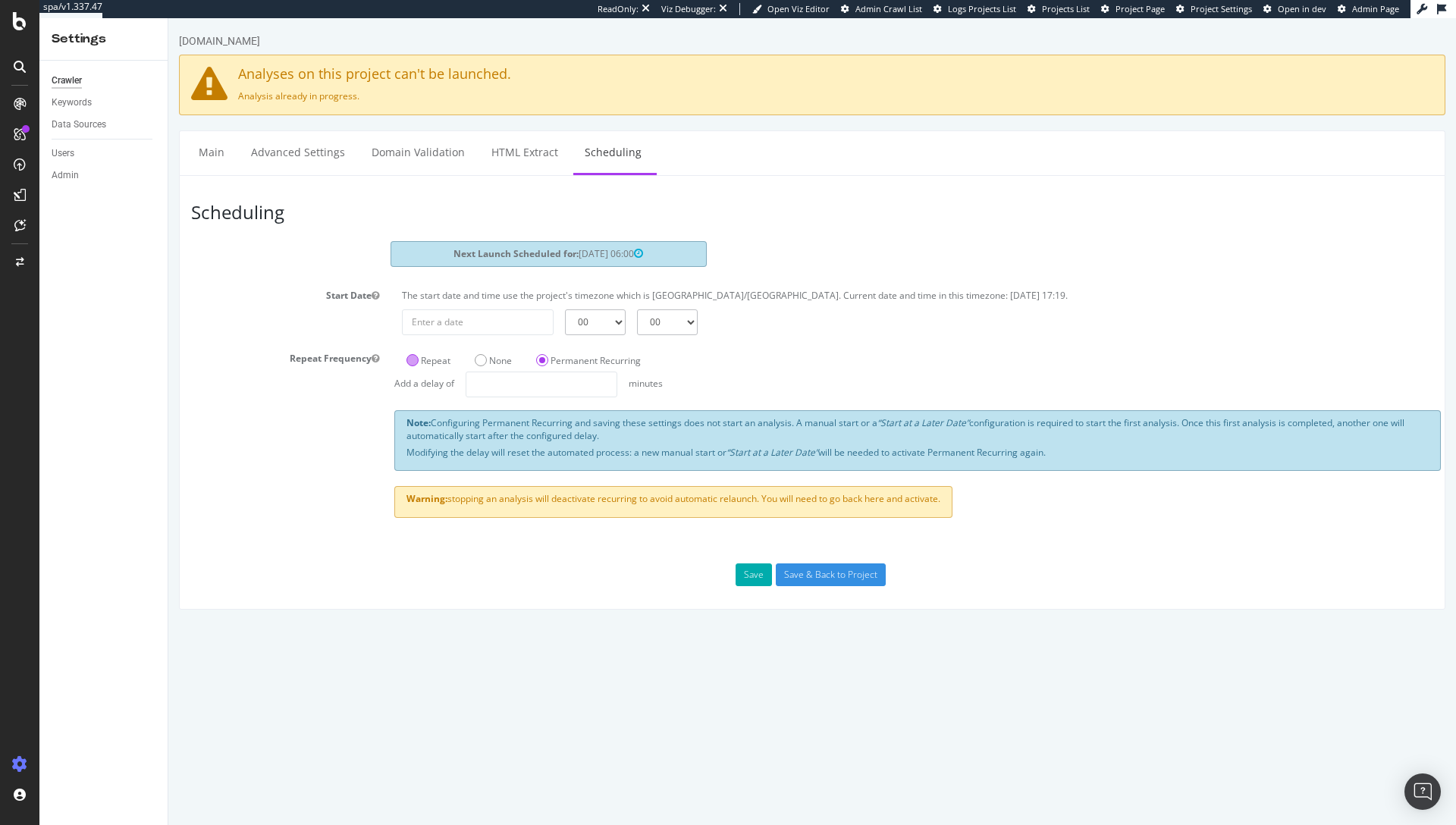
click at [413, 357] on label "Repeat" at bounding box center [428, 361] width 44 height 13
click at [168, 18] on input "Repeat" at bounding box center [168, 18] width 0 height 0
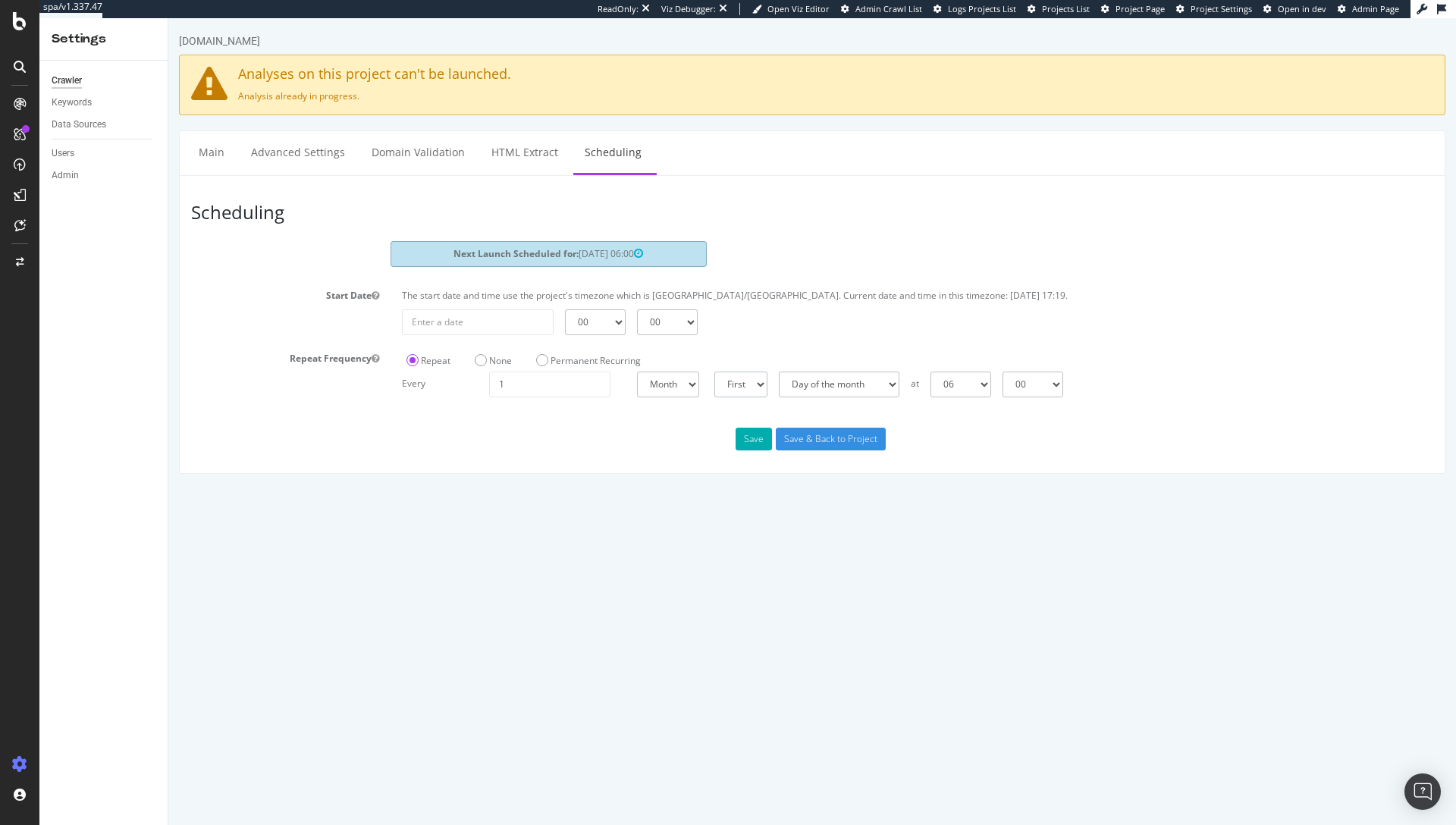
click at [757, 383] on select "First Last" at bounding box center [741, 384] width 53 height 26
select select "2"
click at [715, 372] on select "First Last" at bounding box center [741, 384] width 53 height 26
click at [829, 388] on select "Day of the month [DATE] of the month [DATE] of the month [DATE] of the month [D…" at bounding box center [839, 384] width 121 height 26
select select "0"
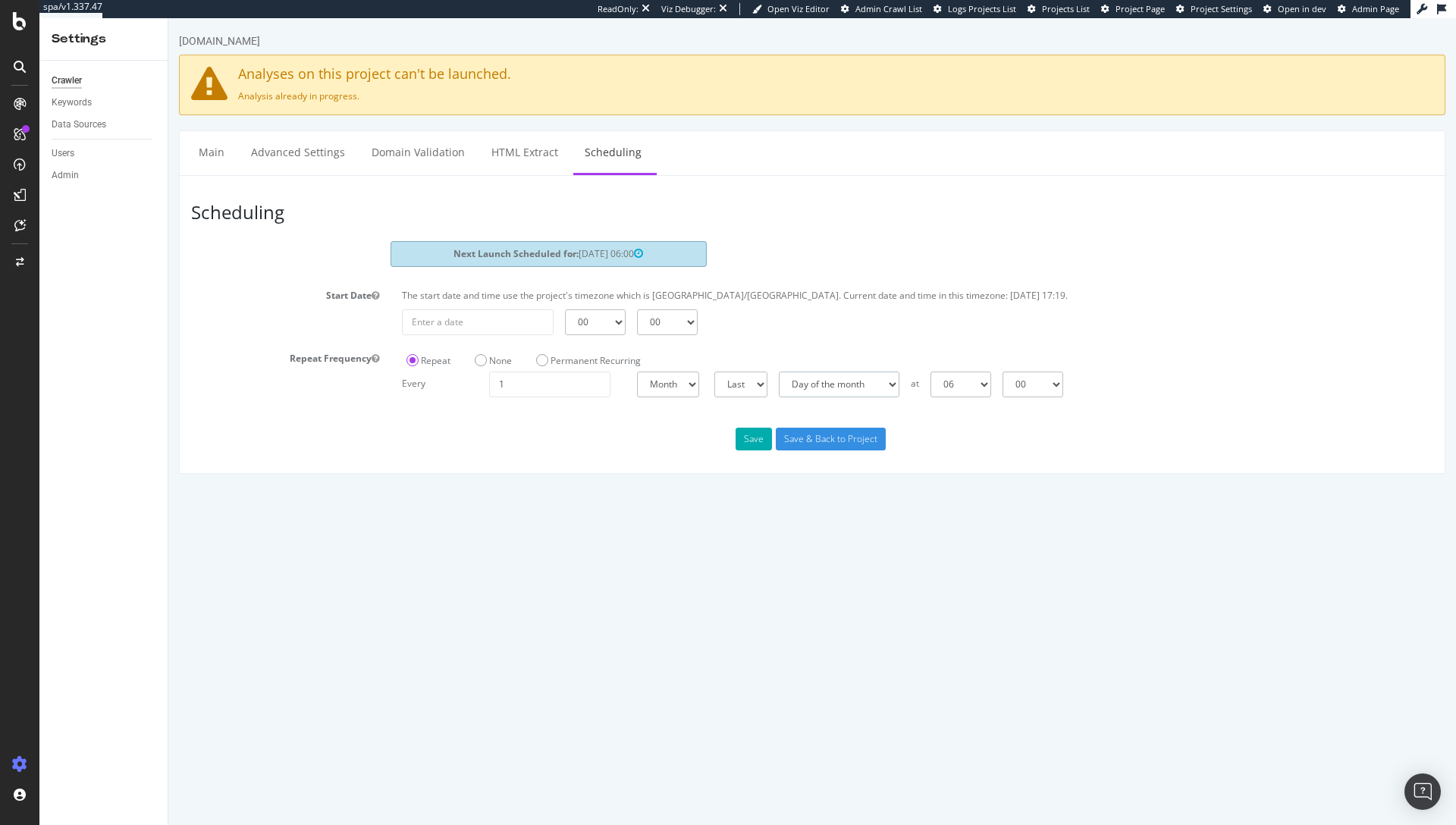
click at [778, 372] on select "Day of the month [DATE] of the month [DATE] of the month [DATE] of the month [D…" at bounding box center [839, 384] width 121 height 26
click at [991, 388] on select "00 01 02 03 04 05 06 07 08 09 10 11 12 13 14 15 16 17 18 19 20 21 22 23" at bounding box center [960, 384] width 60 height 26
select select "0"
click at [930, 372] on select "00 01 02 03 04 05 06 07 08 09 10 11 12 13 14 15 16 17 18 19 20 21 22 23" at bounding box center [960, 384] width 60 height 26
click at [748, 436] on button "Save" at bounding box center [753, 438] width 36 height 22
